Goal: Task Accomplishment & Management: Manage account settings

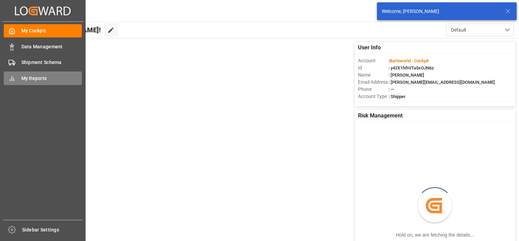
click at [38, 78] on span "My Reports" at bounding box center [51, 78] width 61 height 7
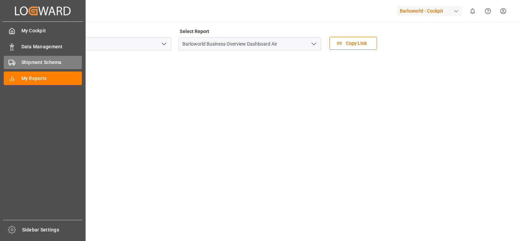
click at [15, 62] on div "Shipment Schema Shipment Schema" at bounding box center [43, 62] width 78 height 13
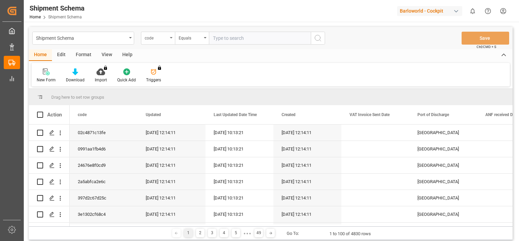
click at [172, 35] on div "code" at bounding box center [158, 38] width 34 height 13
type input "file ref"
click at [160, 69] on div "File Ref" at bounding box center [191, 69] width 101 height 14
click at [241, 38] on input "text" at bounding box center [260, 38] width 102 height 13
paste input "4000228961"
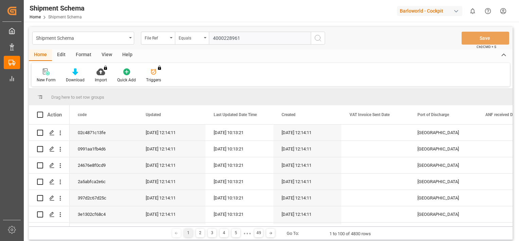
type input "4000228961"
click at [317, 36] on icon "search button" at bounding box center [318, 38] width 8 height 8
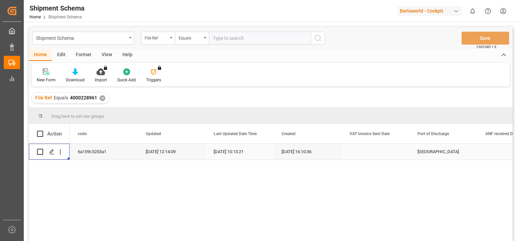
click at [64, 151] on div "Press SPACE to select this row." at bounding box center [60, 151] width 17 height 13
click at [63, 151] on icon "open menu" at bounding box center [60, 151] width 7 height 7
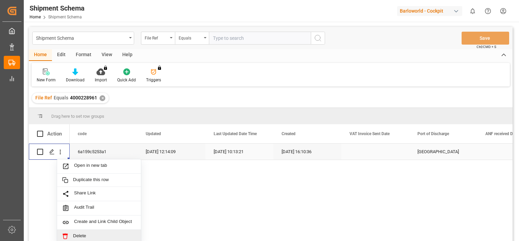
click at [80, 233] on span "Delete" at bounding box center [104, 236] width 63 height 6
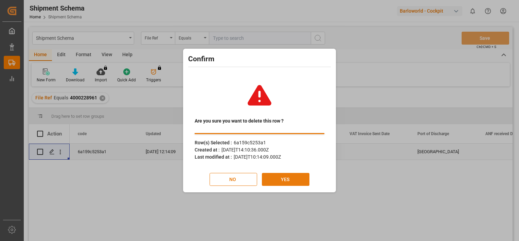
click at [285, 179] on button "YES" at bounding box center [286, 179] width 48 height 13
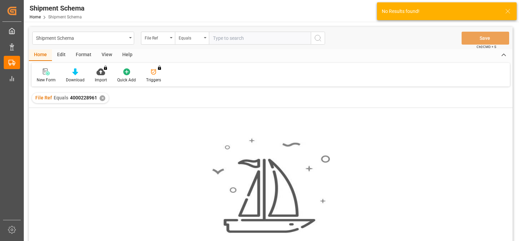
click at [100, 98] on div "✕" at bounding box center [103, 98] width 6 height 6
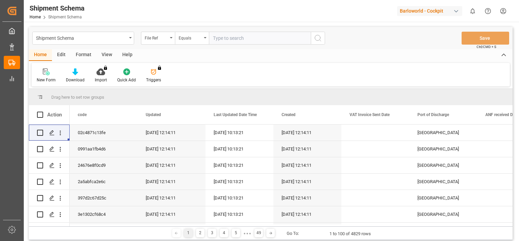
click at [229, 38] on input "text" at bounding box center [260, 38] width 102 height 13
paste input "4000229214"
type input "4000229214"
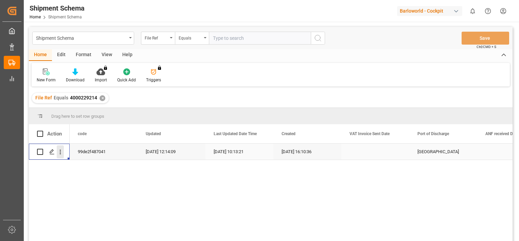
click at [60, 152] on icon "open menu" at bounding box center [60, 152] width 1 height 5
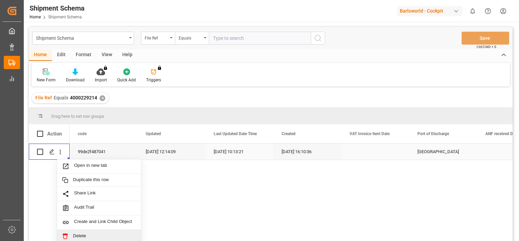
click at [83, 237] on span "Delete" at bounding box center [104, 236] width 63 height 6
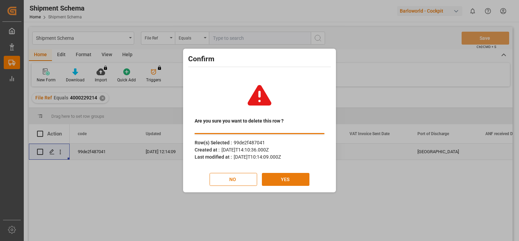
drag, startPoint x: 303, startPoint y: 171, endPoint x: 297, endPoint y: 175, distance: 6.7
click at [299, 173] on div "Are you sure you want to delete this row ? Row(s) Selected : 99de2f487041 Creat…" at bounding box center [260, 131] width 150 height 119
click at [294, 177] on button "YES" at bounding box center [286, 179] width 48 height 13
